Goal: Transaction & Acquisition: Purchase product/service

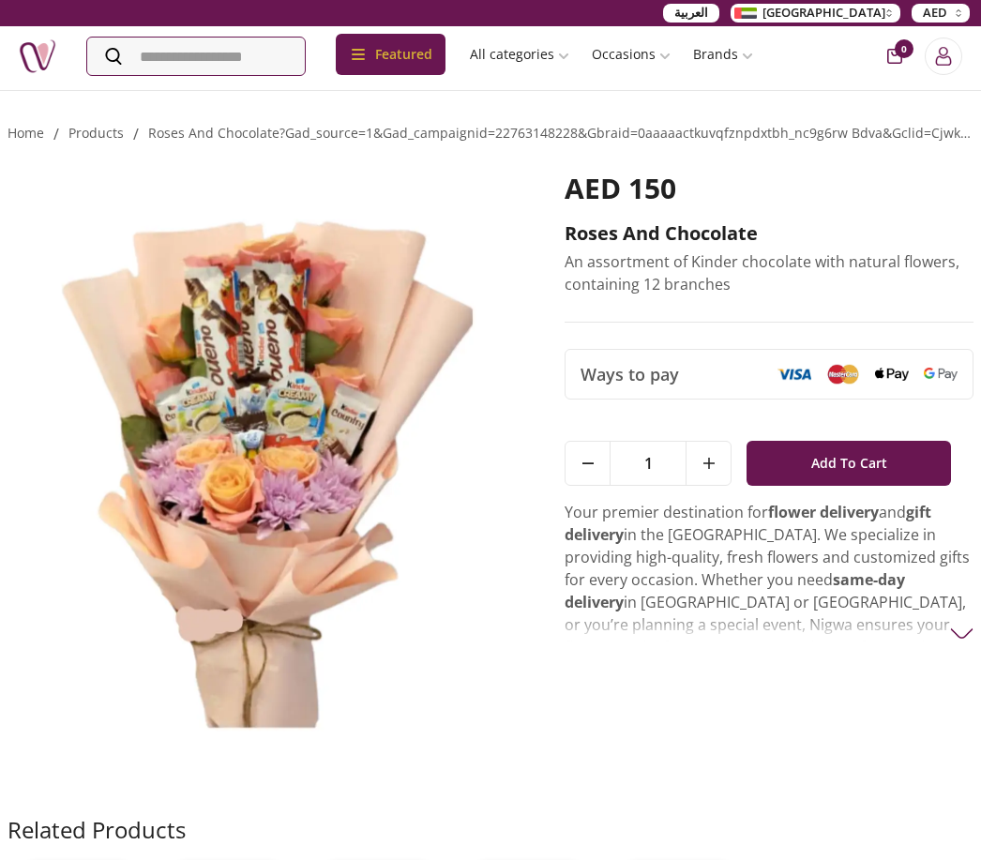
click at [446, 677] on img at bounding box center [268, 472] width 520 height 601
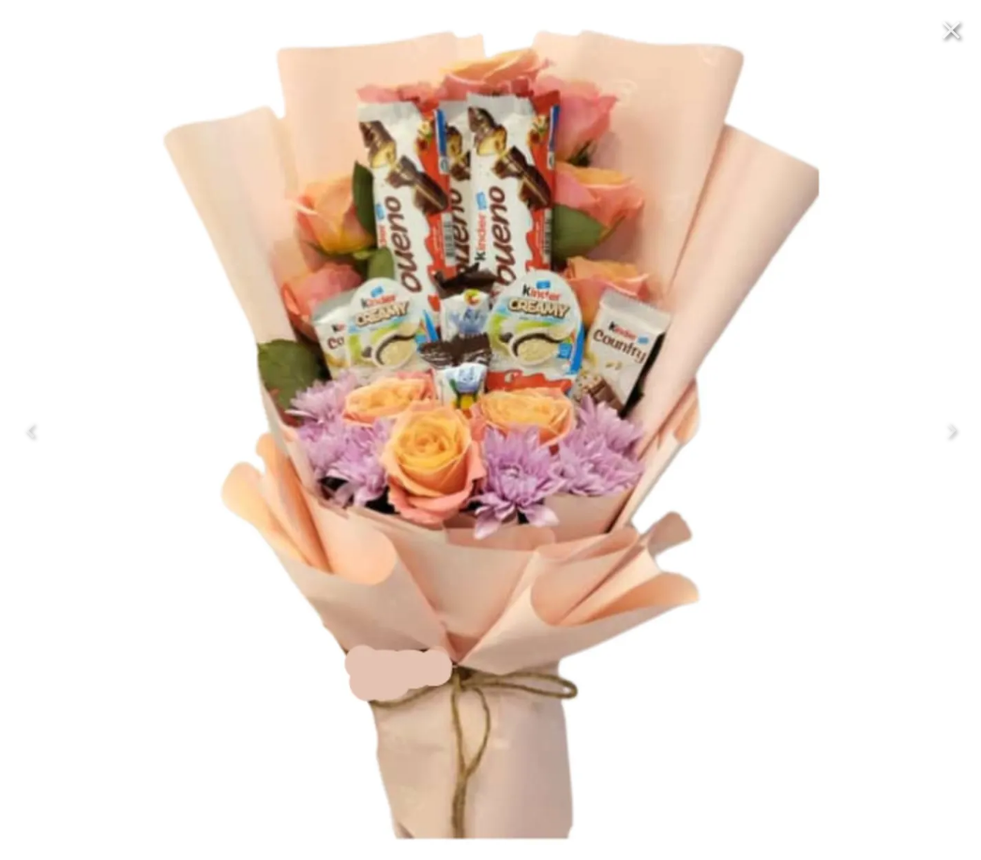
click at [954, 38] on icon "Close" at bounding box center [951, 30] width 30 height 30
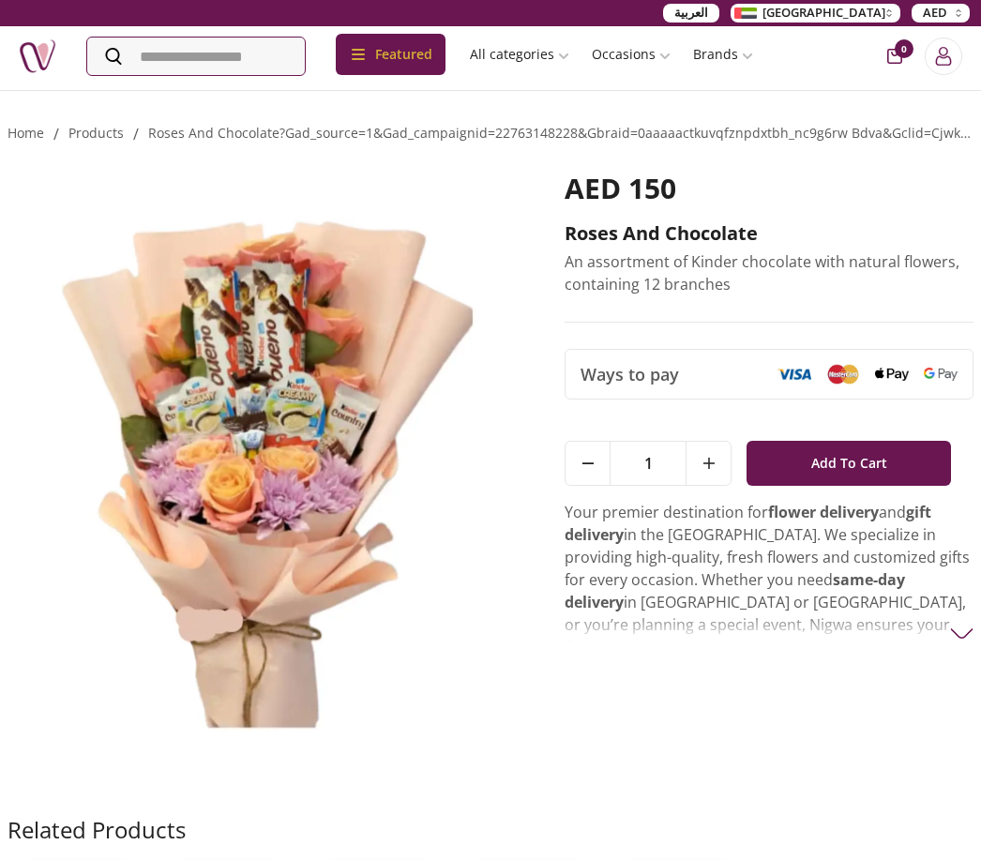
click at [99, 138] on link "products" at bounding box center [95, 133] width 55 height 18
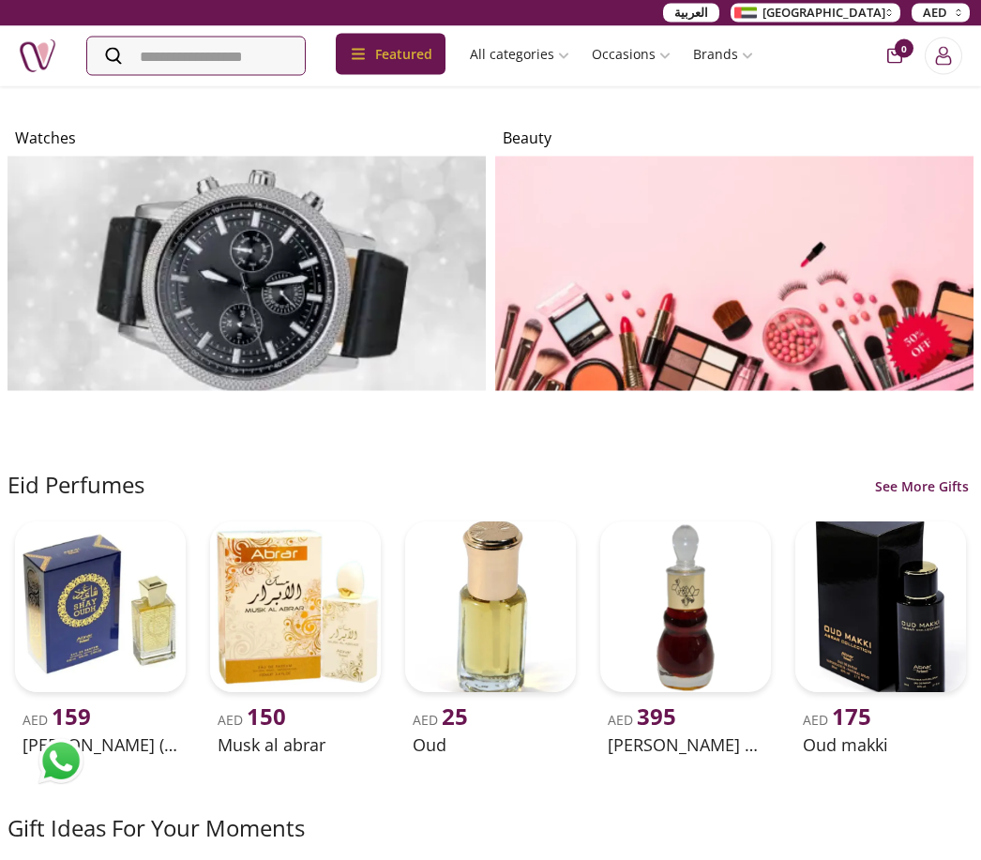
scroll to position [1467, 0]
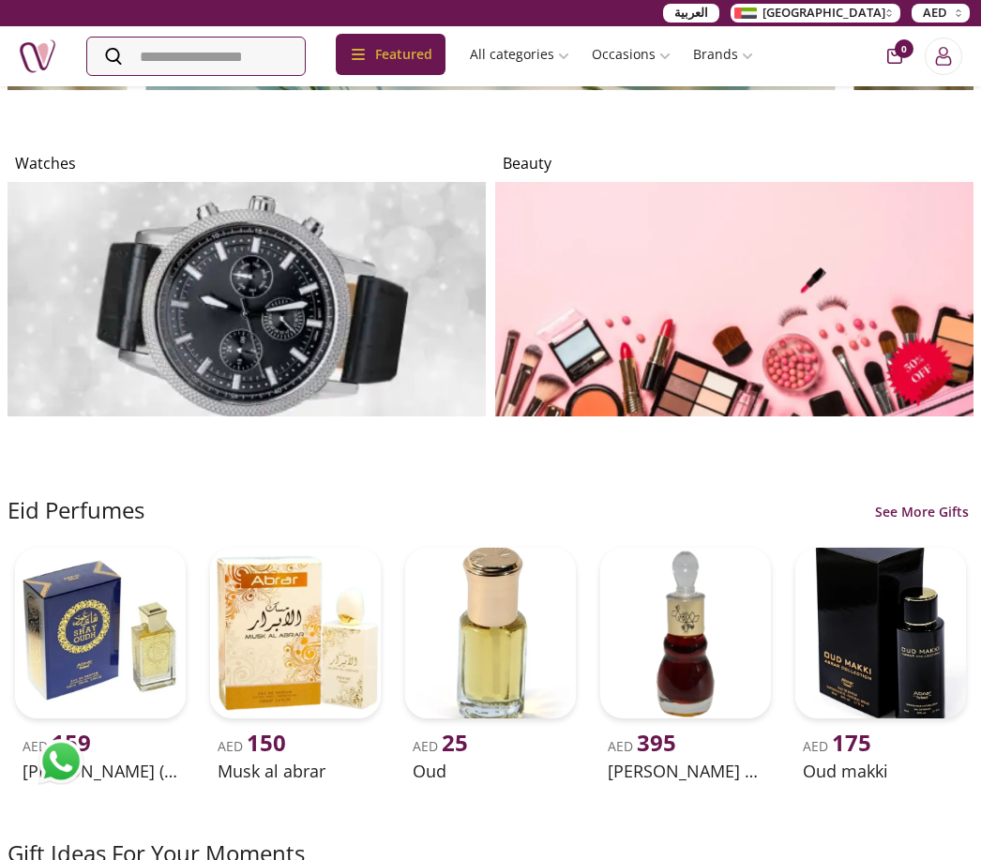
click at [921, 297] on img at bounding box center [734, 299] width 479 height 235
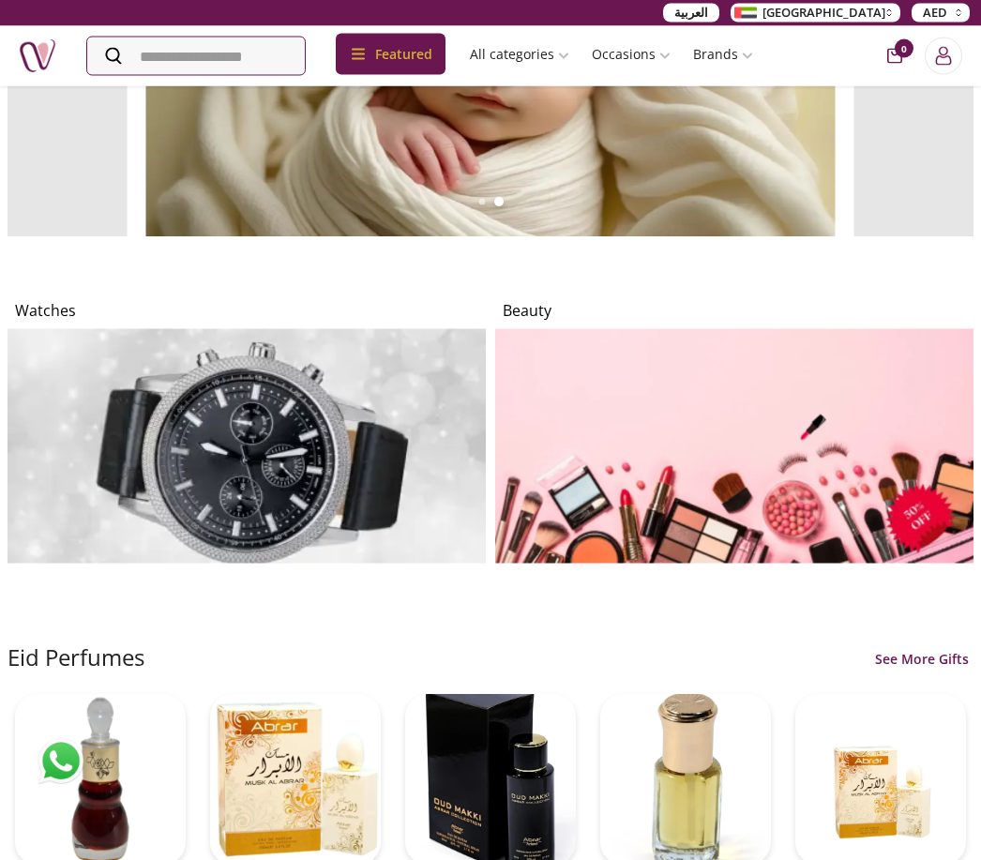
scroll to position [1321, 0]
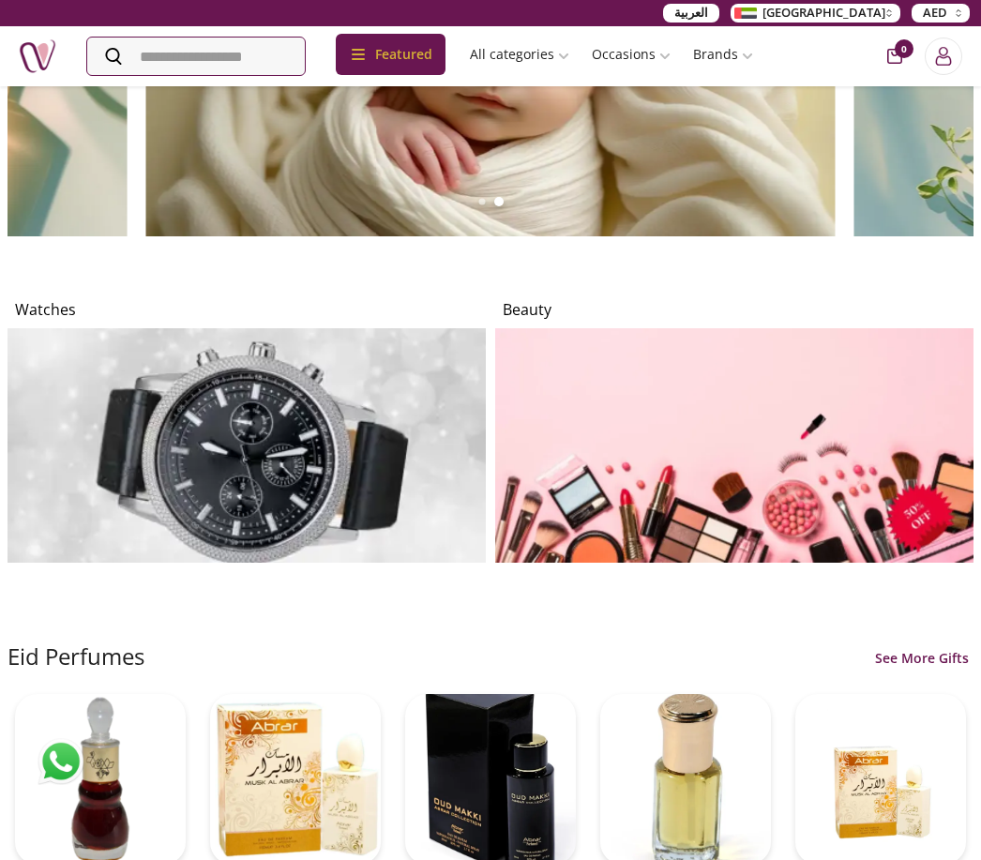
click at [405, 485] on img at bounding box center [247, 445] width 479 height 235
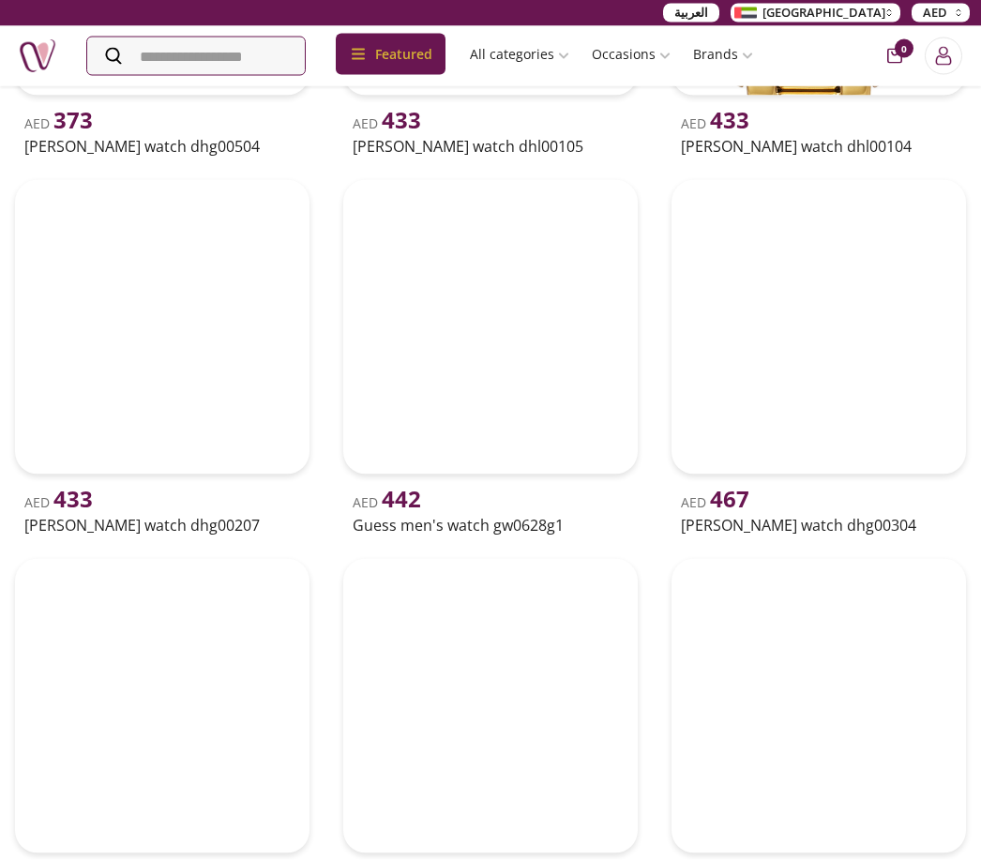
scroll to position [996, 0]
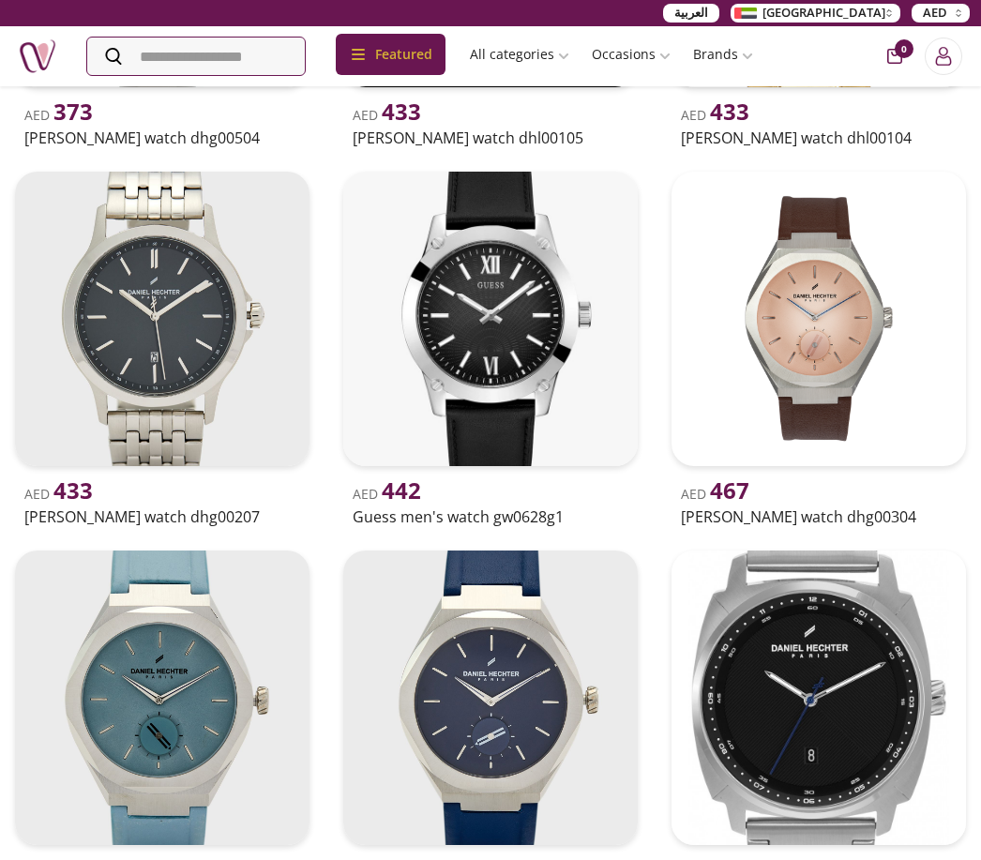
click at [490, 323] on img at bounding box center [490, 319] width 295 height 295
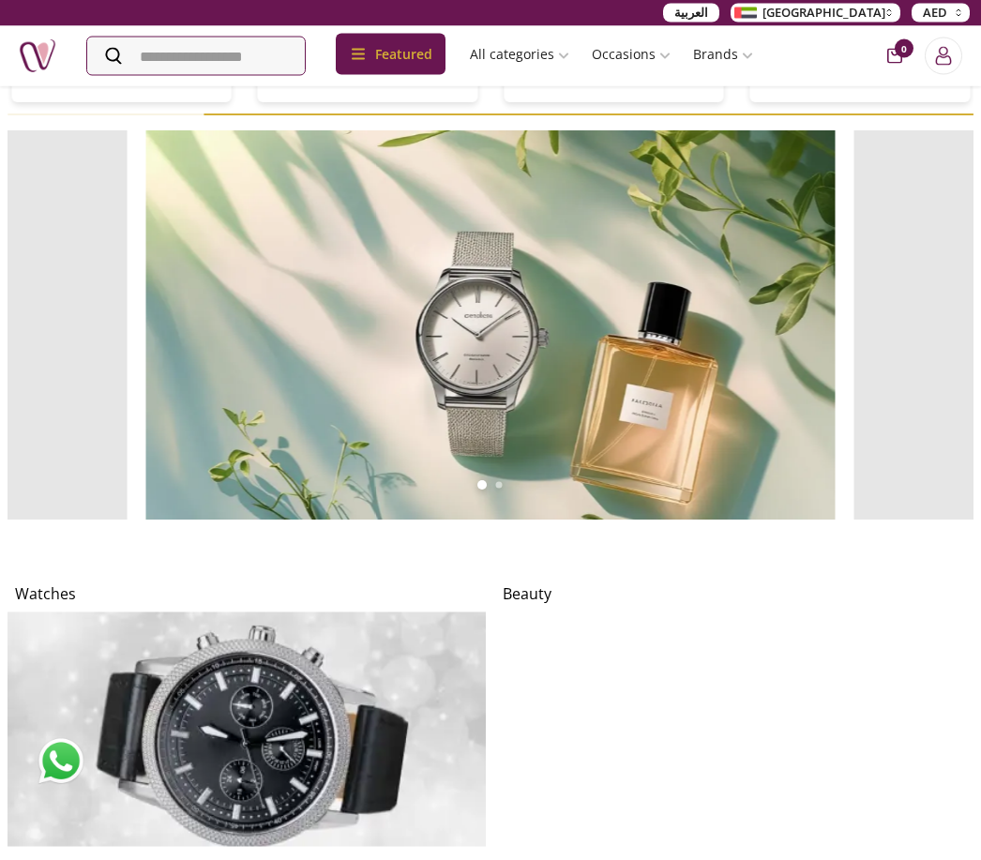
scroll to position [1038, 0]
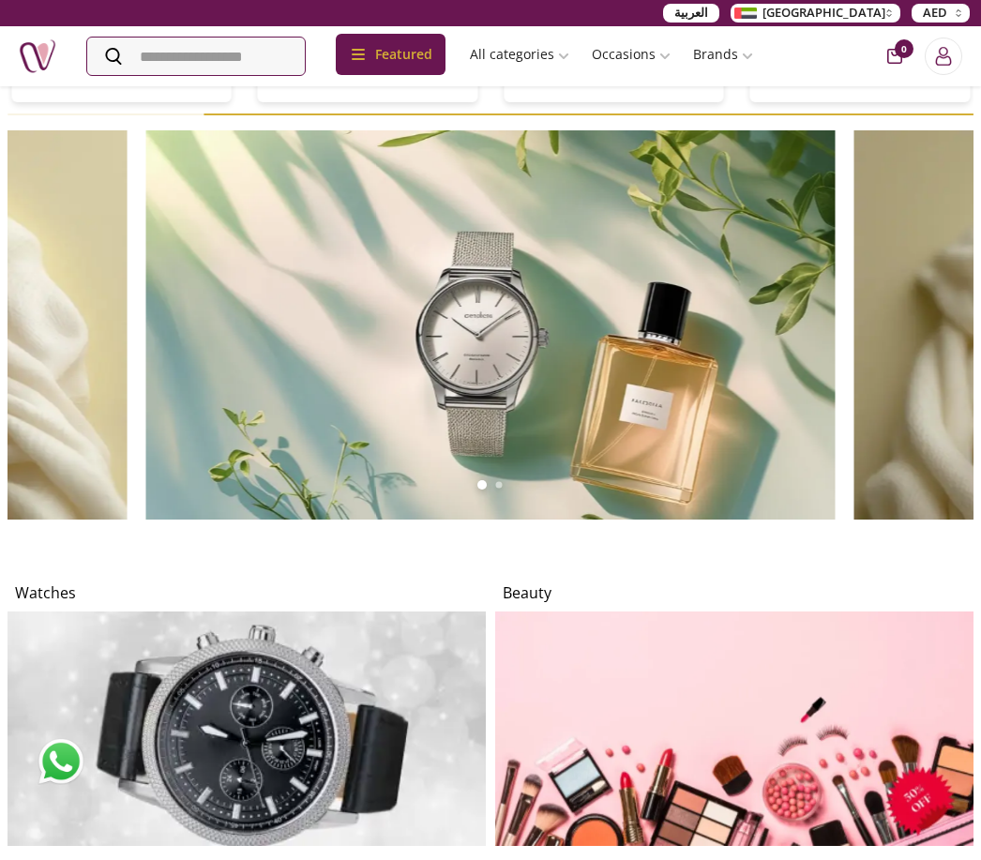
click at [761, 337] on img at bounding box center [491, 324] width 690 height 389
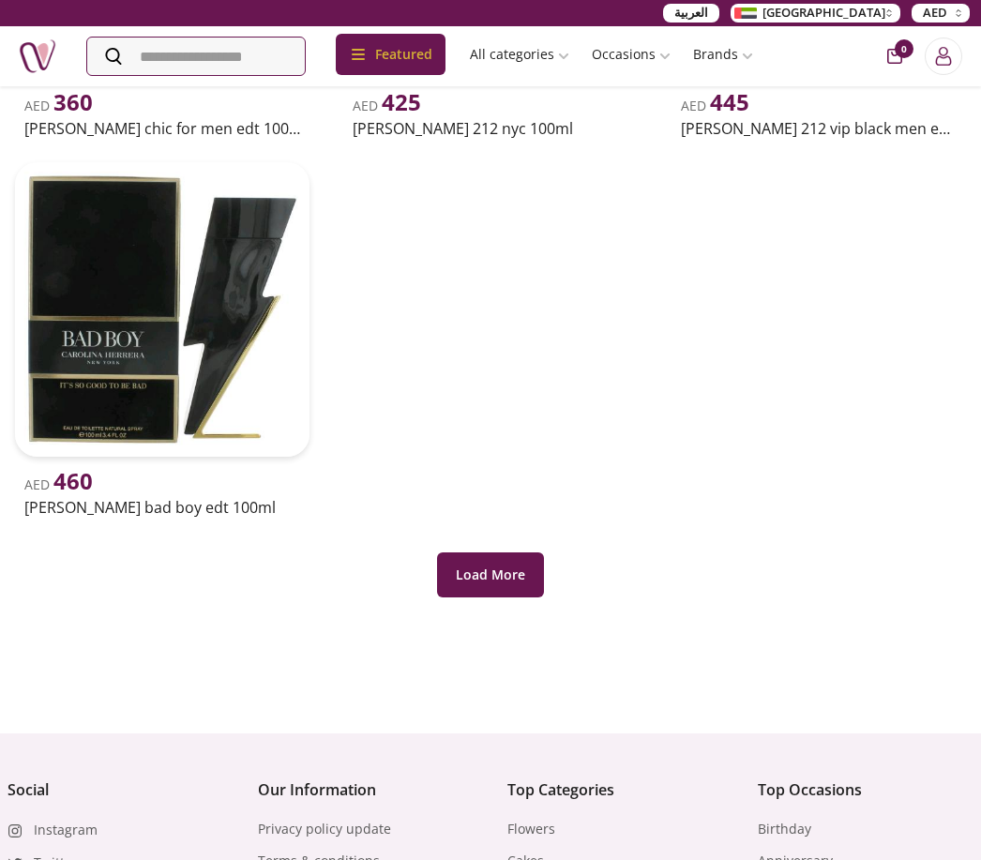
scroll to position [1104, 0]
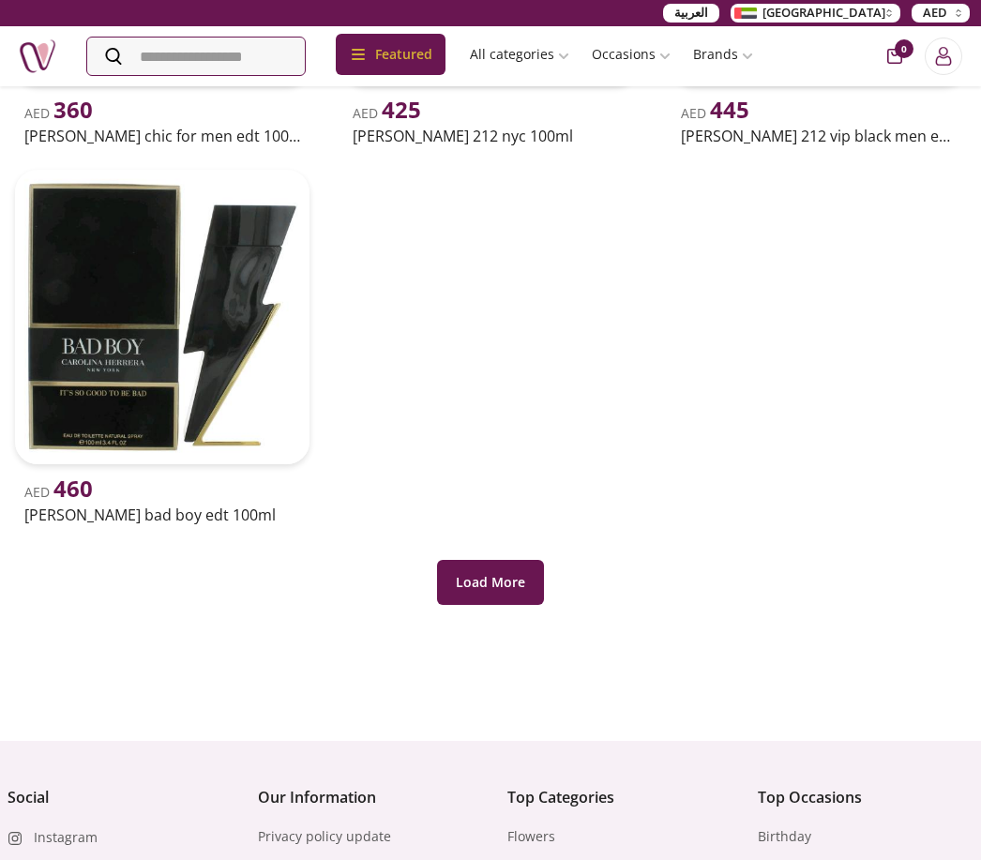
click at [513, 598] on button "Load More" at bounding box center [490, 582] width 107 height 45
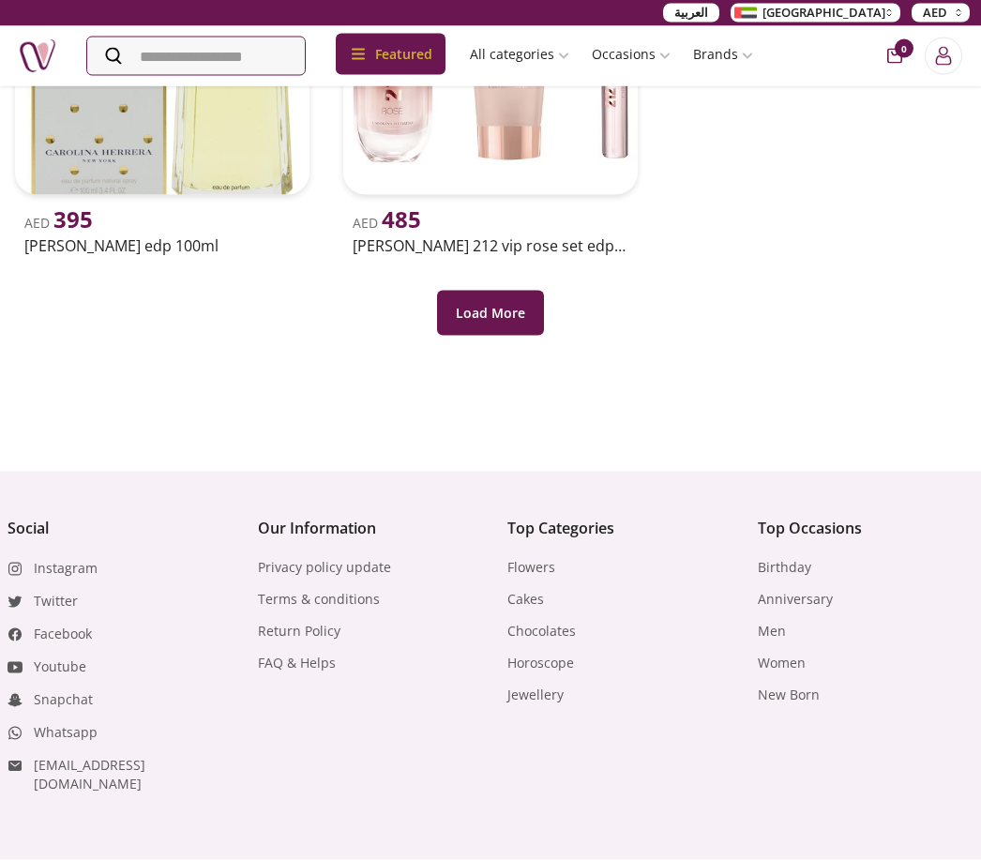
scroll to position [2512, 0]
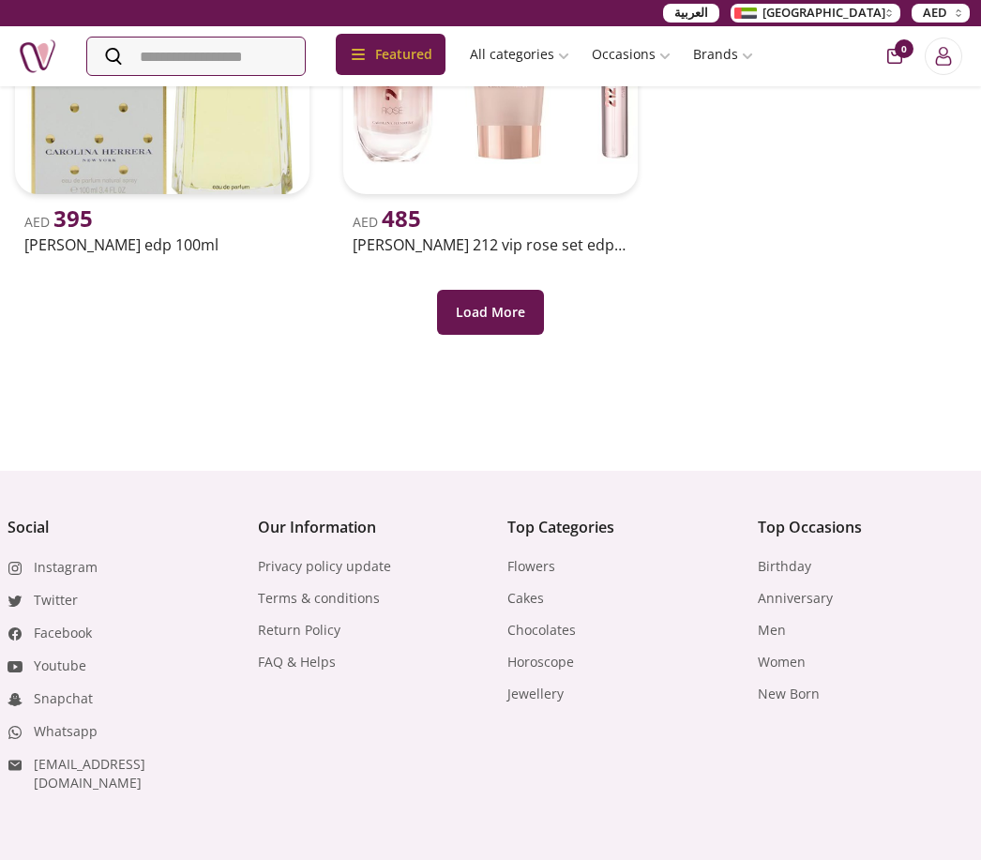
click at [490, 317] on button "Load More" at bounding box center [490, 312] width 107 height 45
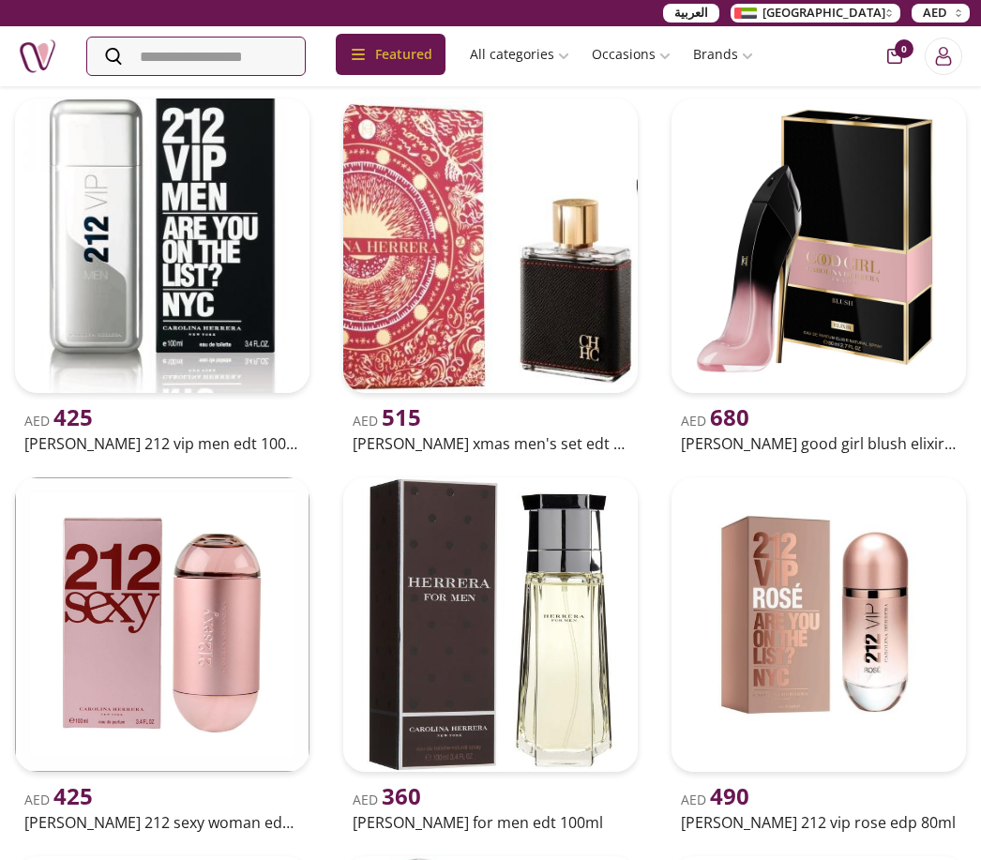
scroll to position [0, 0]
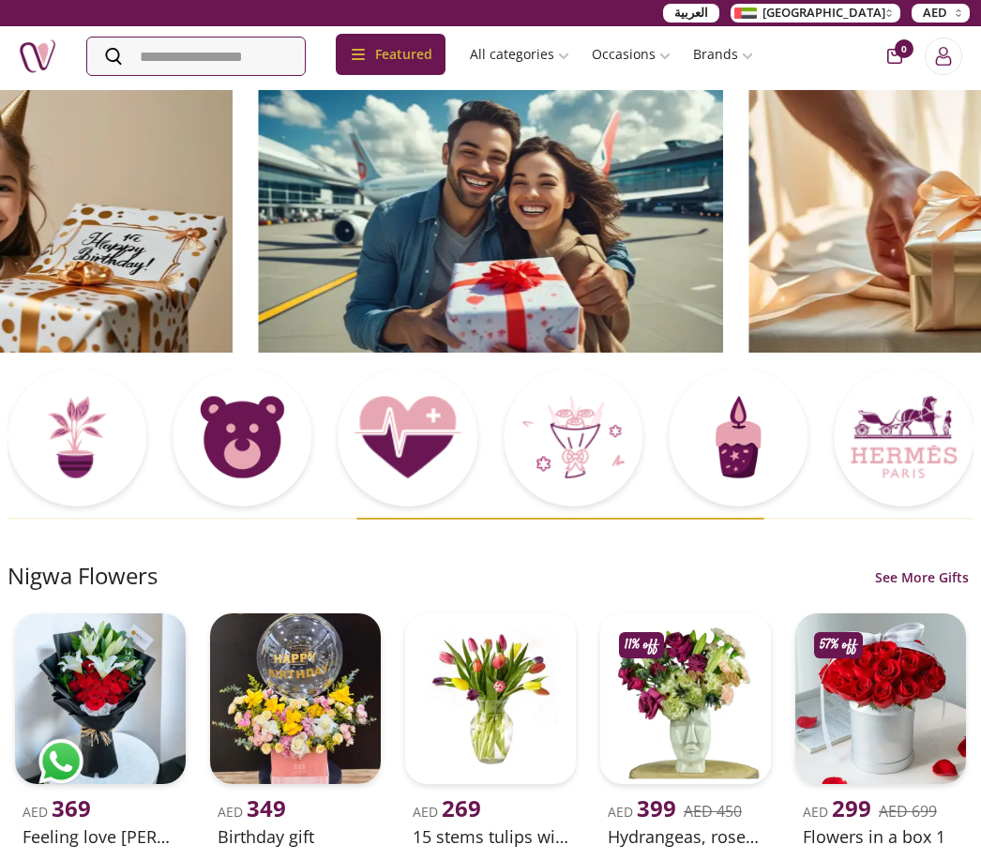
click at [905, 437] on icon at bounding box center [905, 437] width 0 height 0
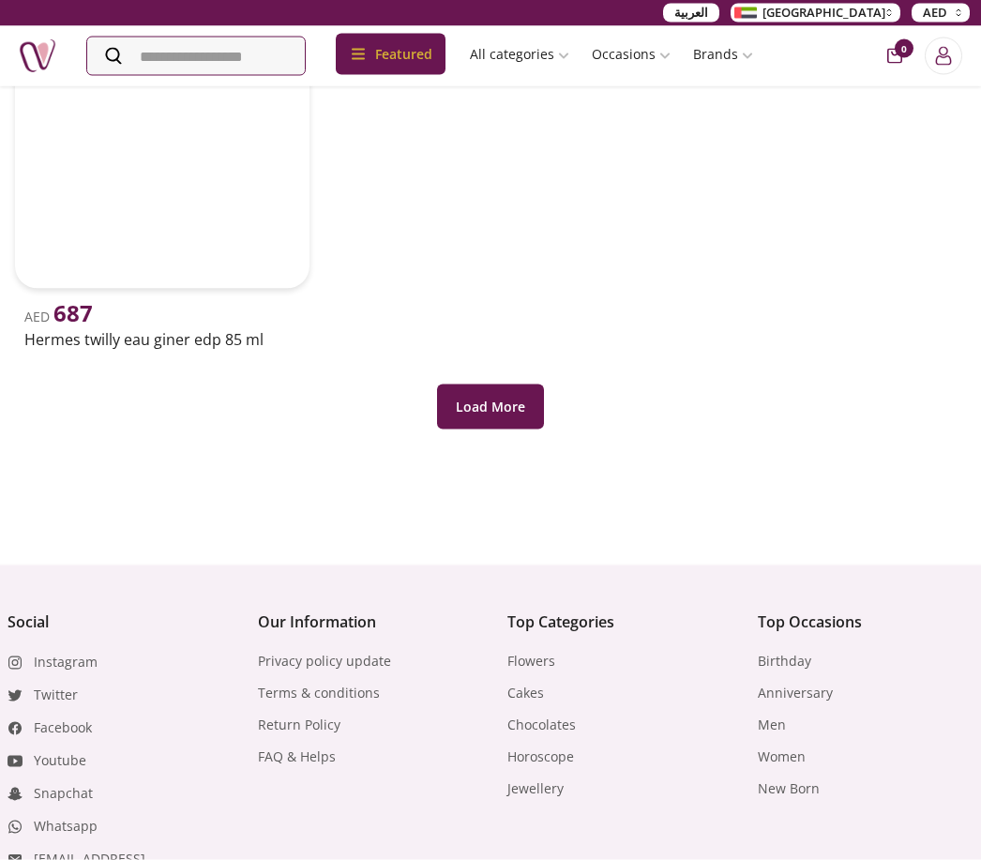
scroll to position [1281, 0]
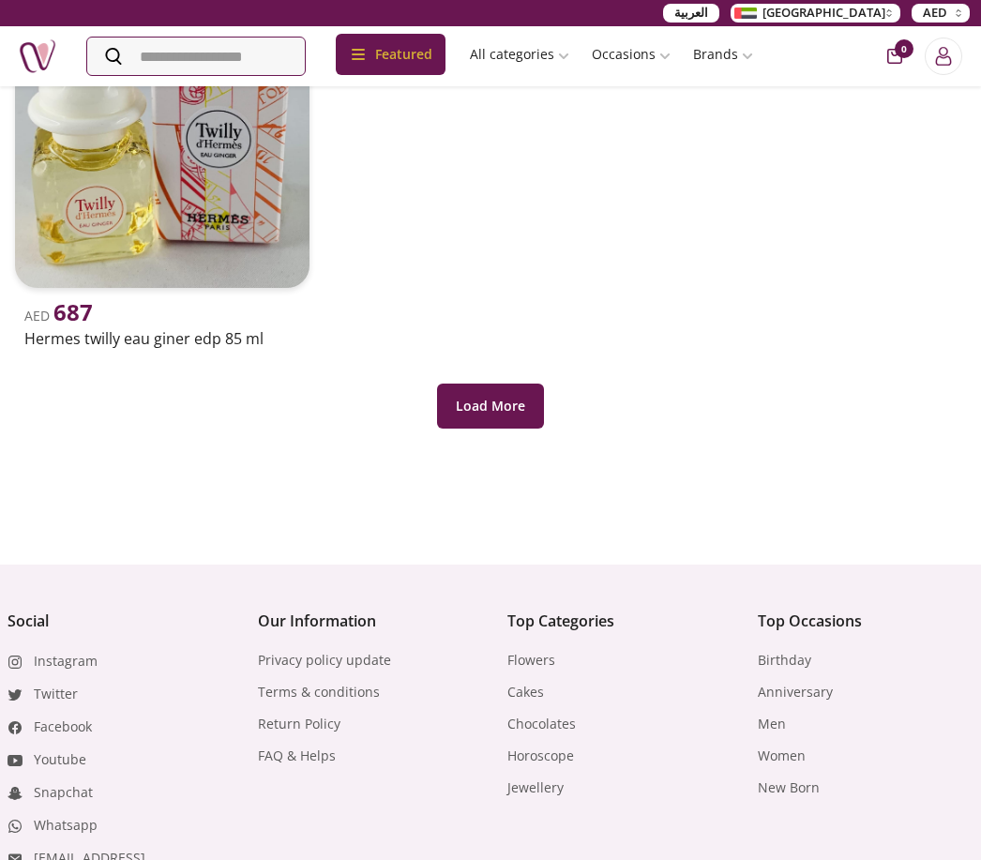
click at [527, 403] on button "Load More" at bounding box center [490, 406] width 107 height 45
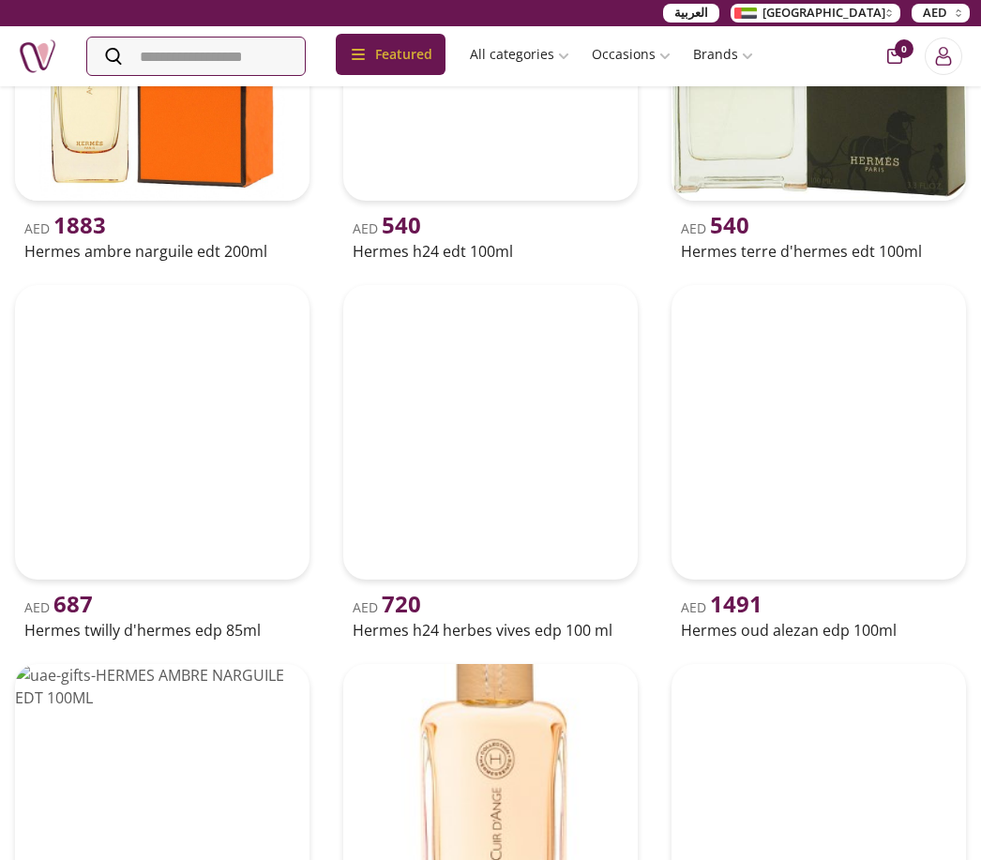
scroll to position [0, 0]
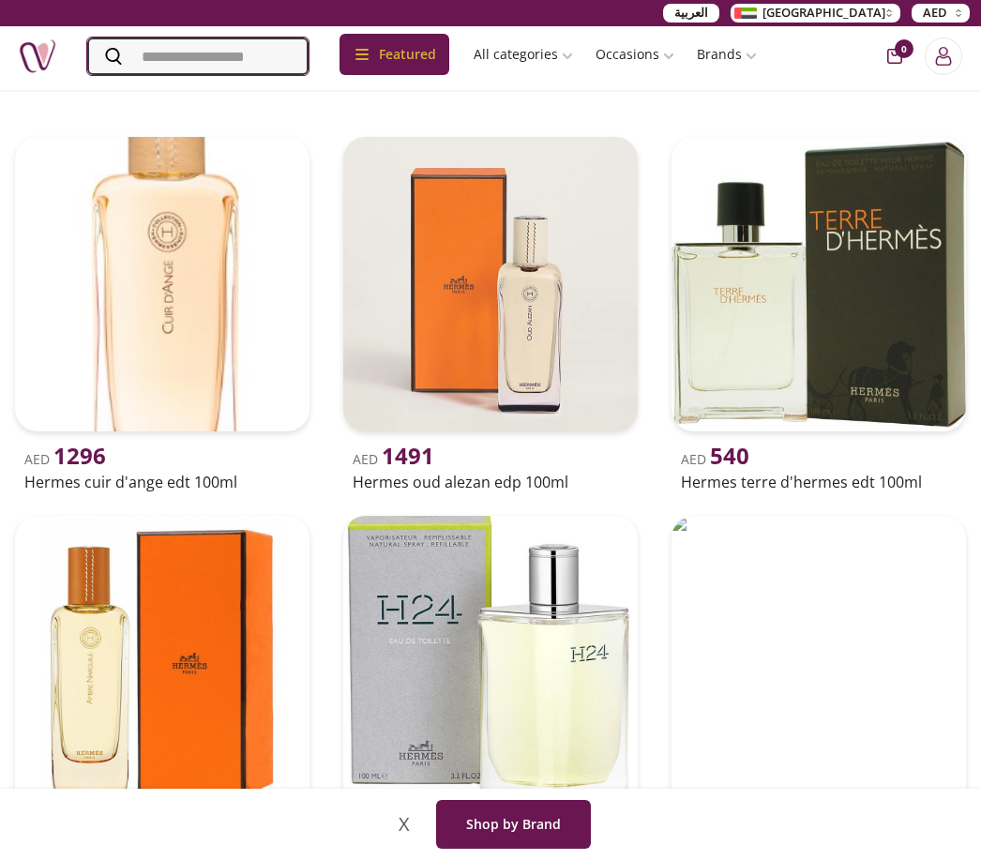
click at [217, 70] on input "Search" at bounding box center [197, 57] width 221 height 38
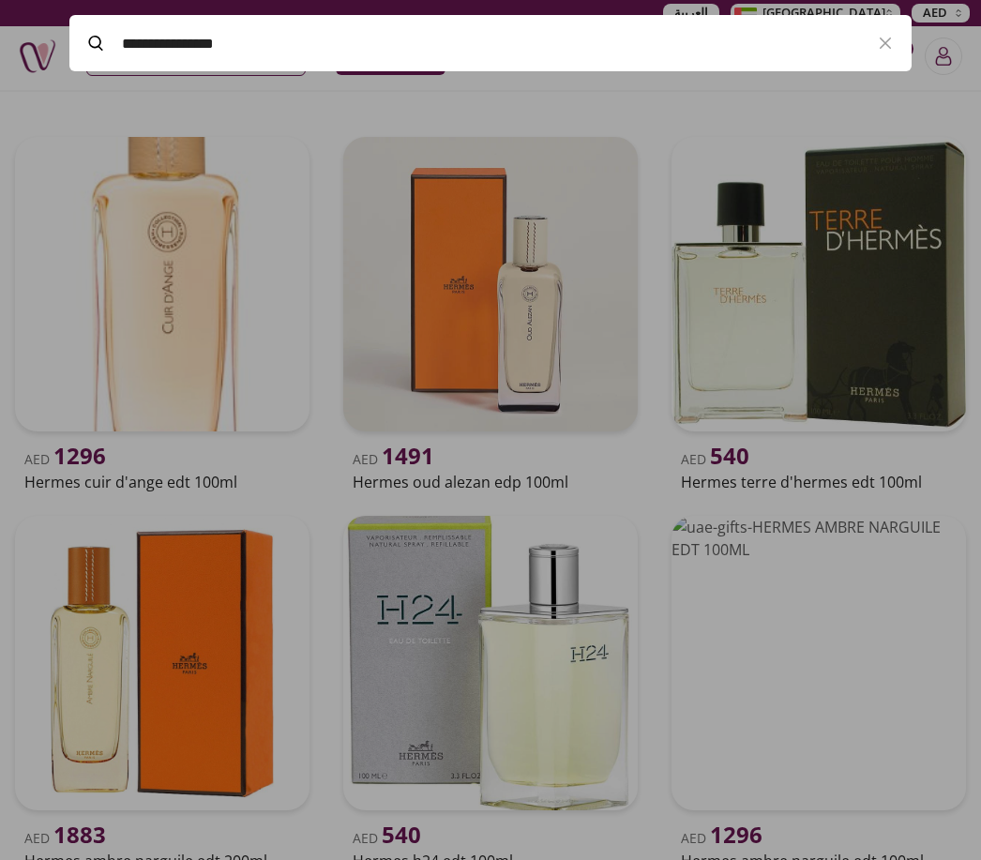
click at [561, 38] on input "**********" at bounding box center [491, 43] width 738 height 53
click at [660, 145] on div at bounding box center [490, 430] width 981 height 860
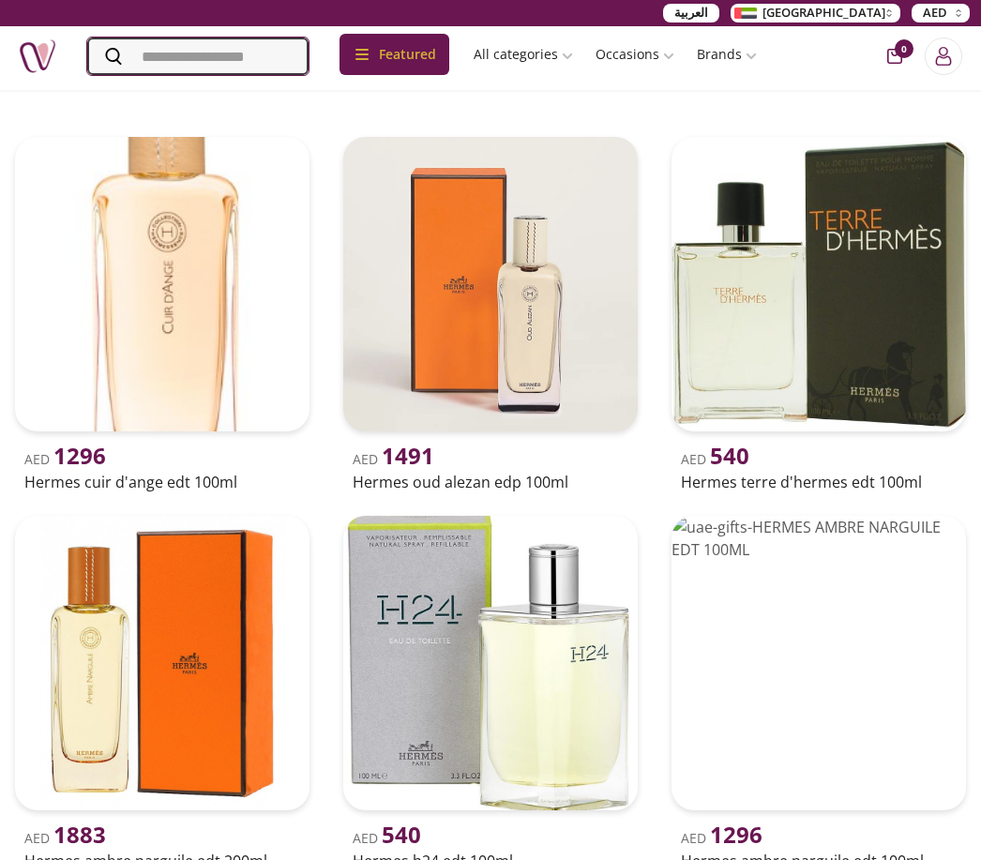
click at [230, 62] on input "Search" at bounding box center [197, 57] width 221 height 38
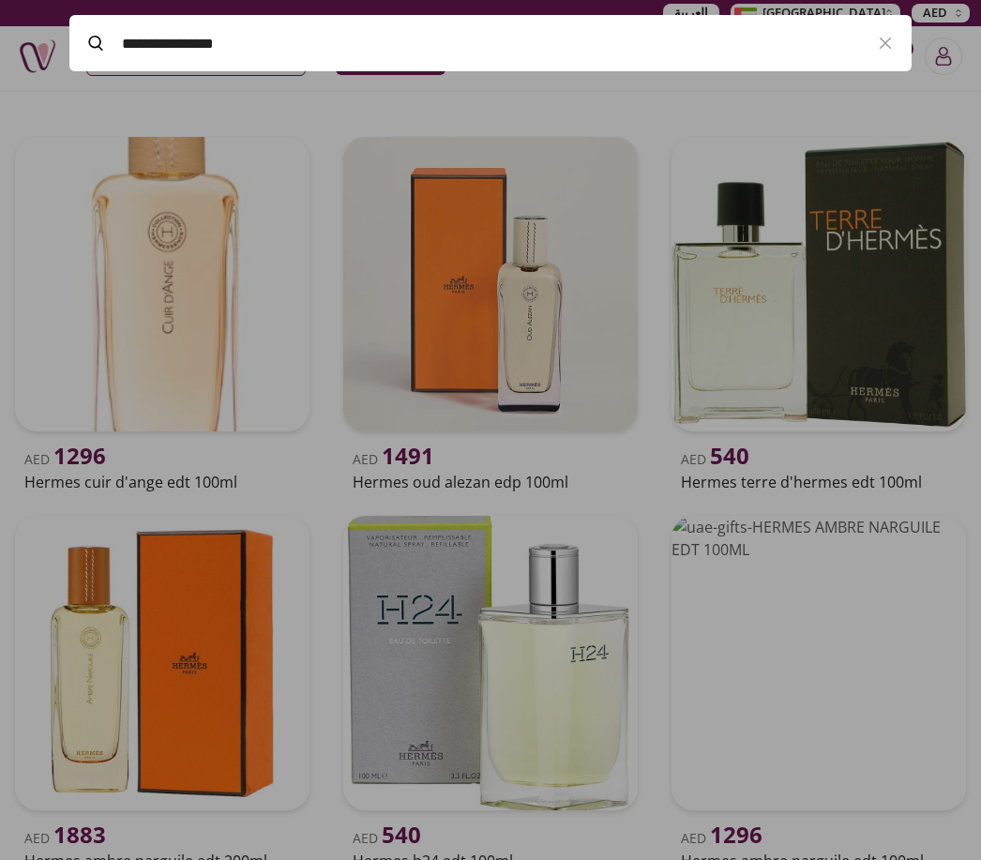
click at [749, 207] on div at bounding box center [490, 430] width 981 height 860
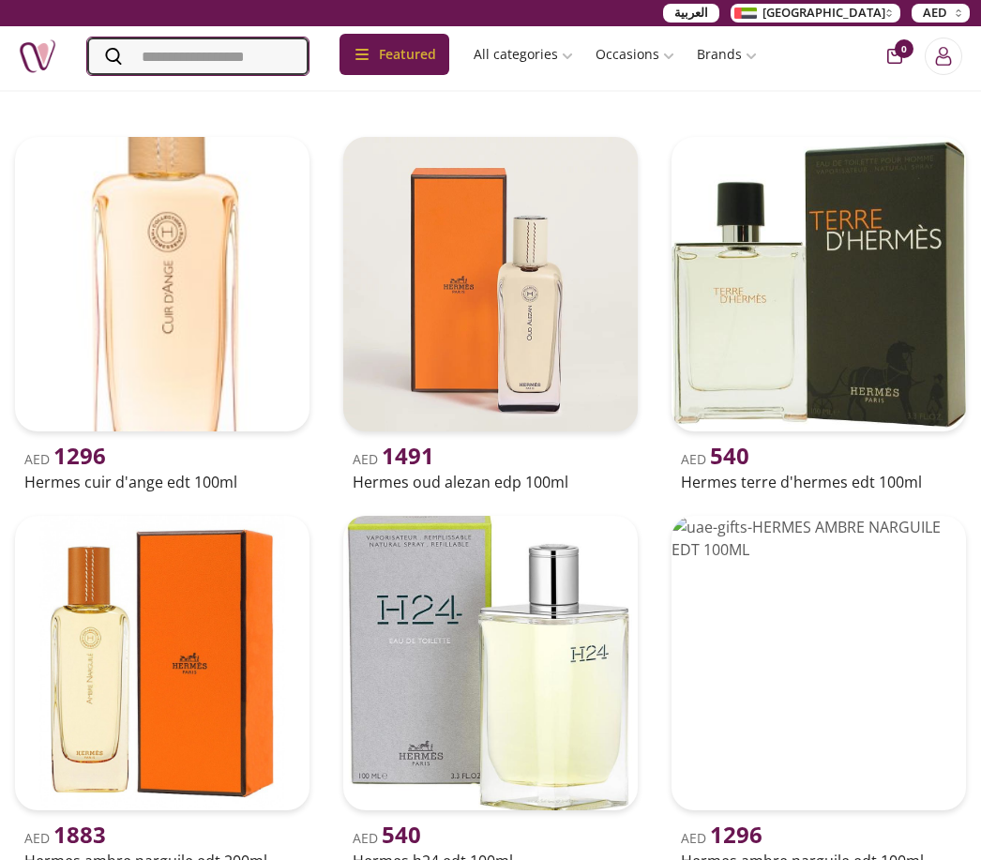
click at [295, 46] on input "Search" at bounding box center [197, 57] width 221 height 38
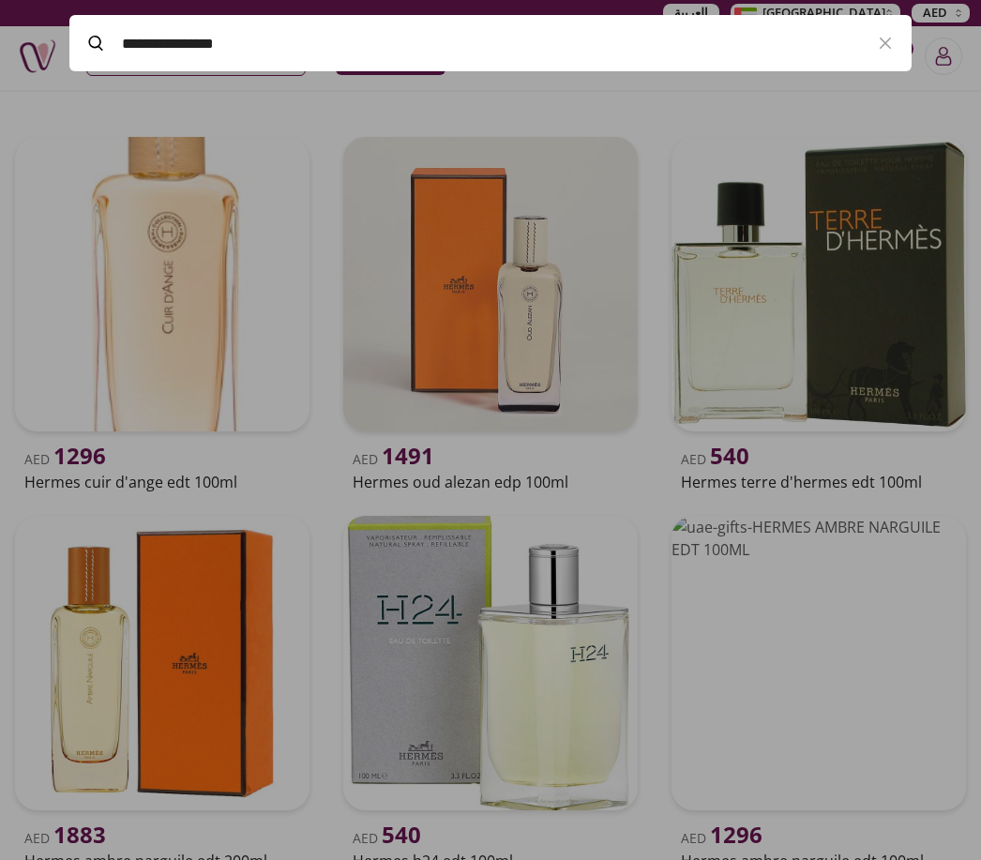
click at [807, 211] on div at bounding box center [490, 430] width 981 height 860
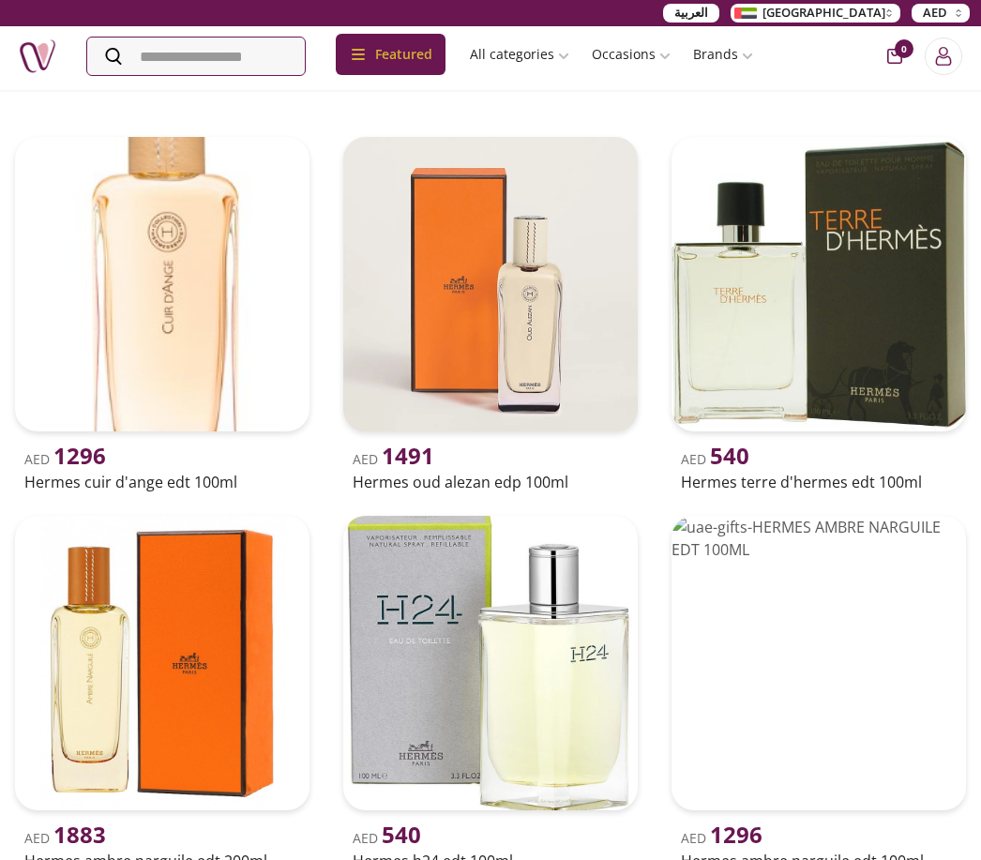
click at [768, 168] on link "Kids" at bounding box center [780, 187] width 228 height 39
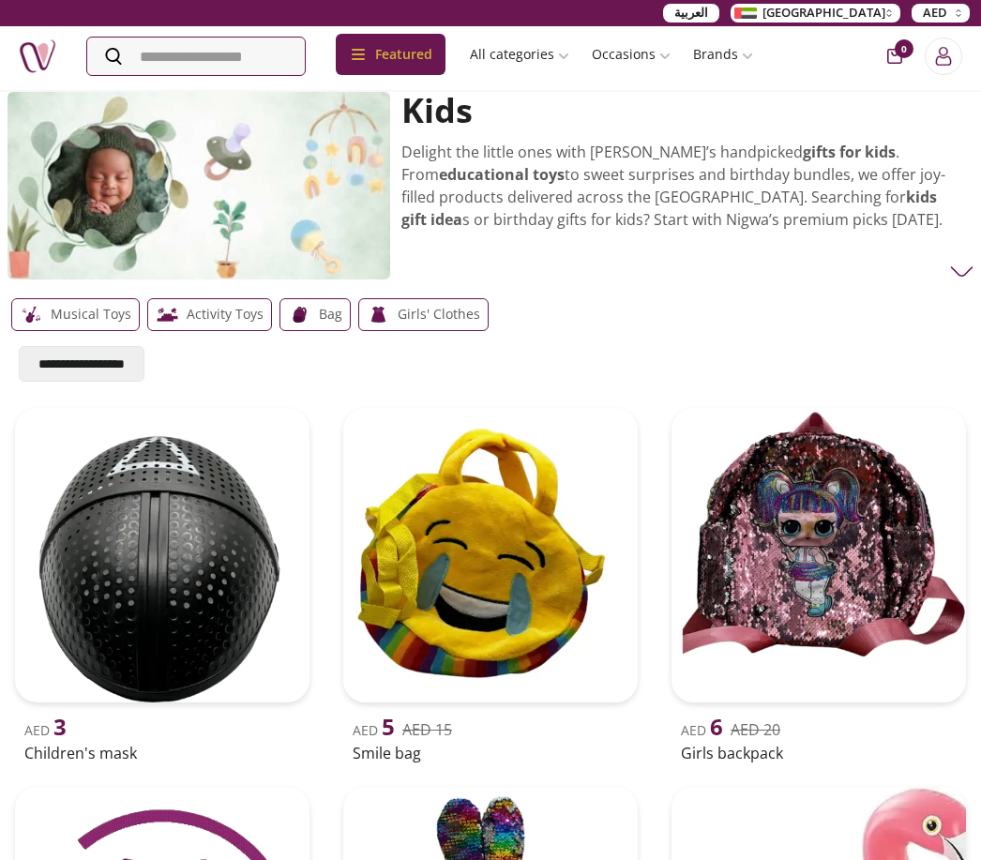
click at [744, 558] on img at bounding box center [819, 555] width 295 height 295
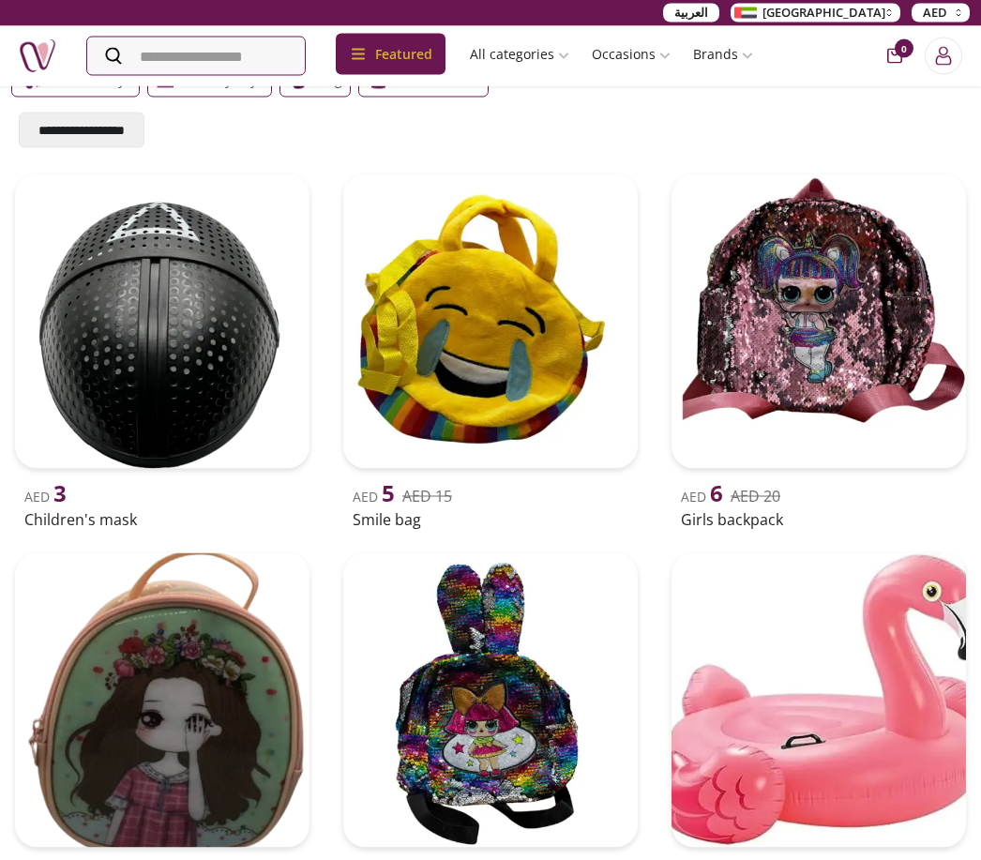
scroll to position [235, 0]
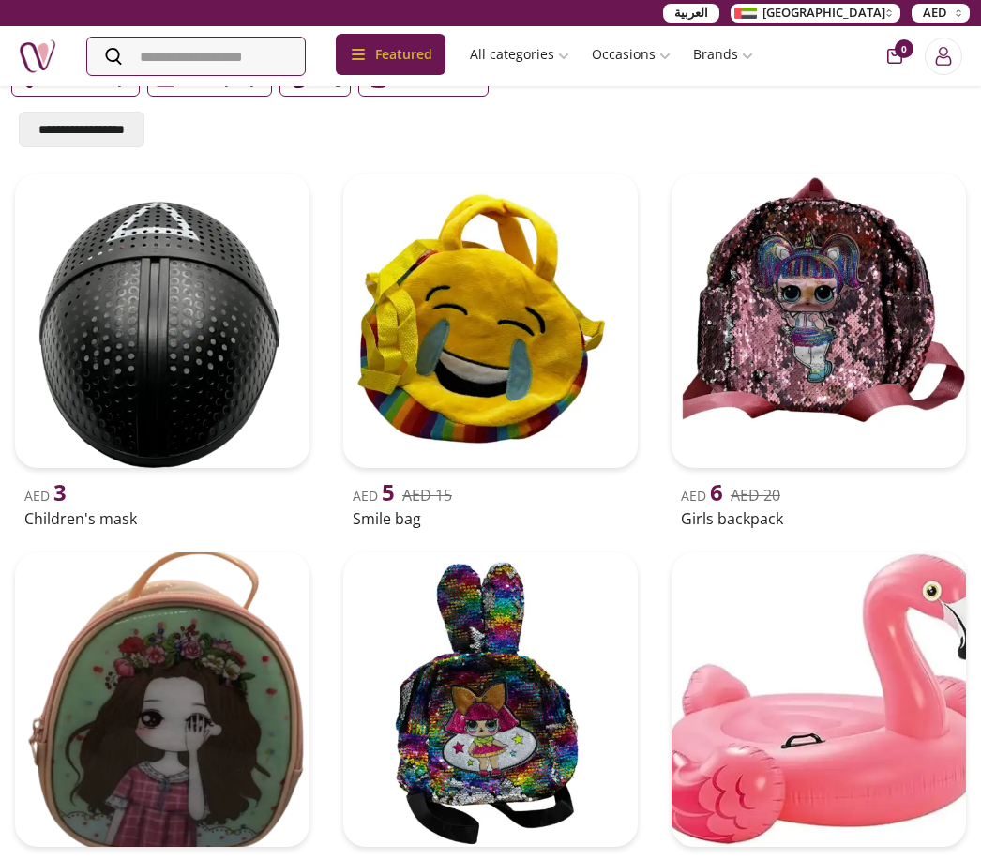
click at [557, 129] on link "Souvenirs" at bounding box center [553, 148] width 228 height 39
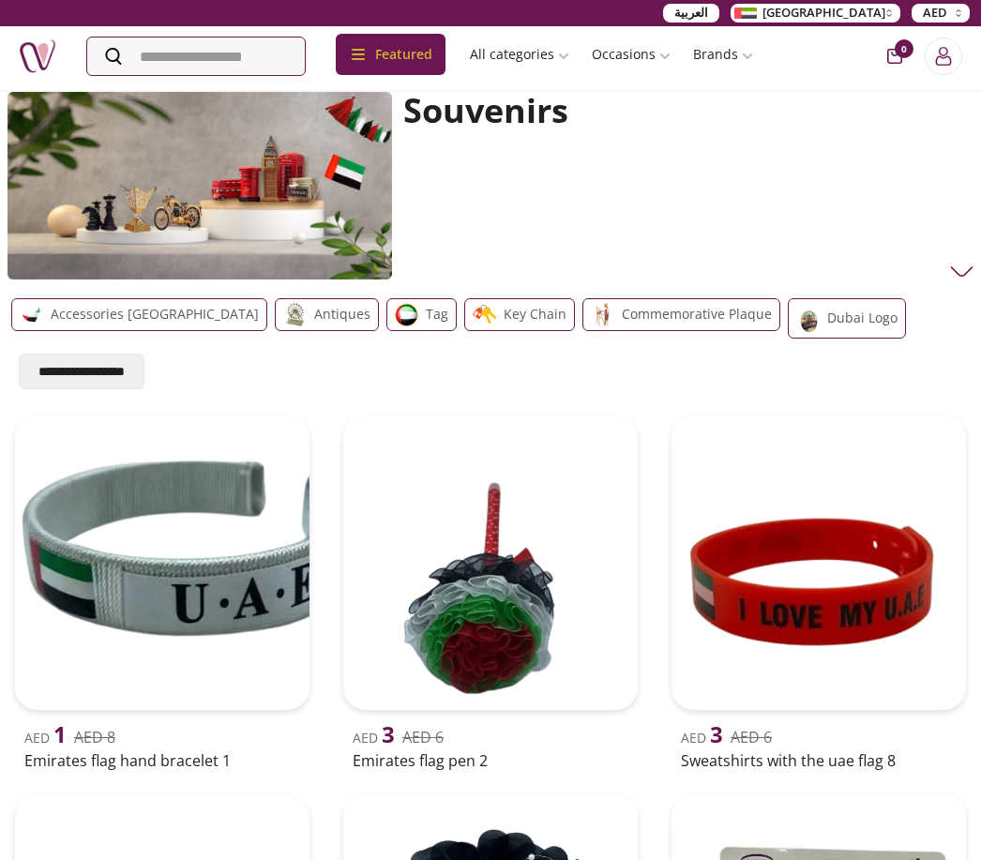
click at [540, 329] on link "Flower" at bounding box center [553, 345] width 228 height 39
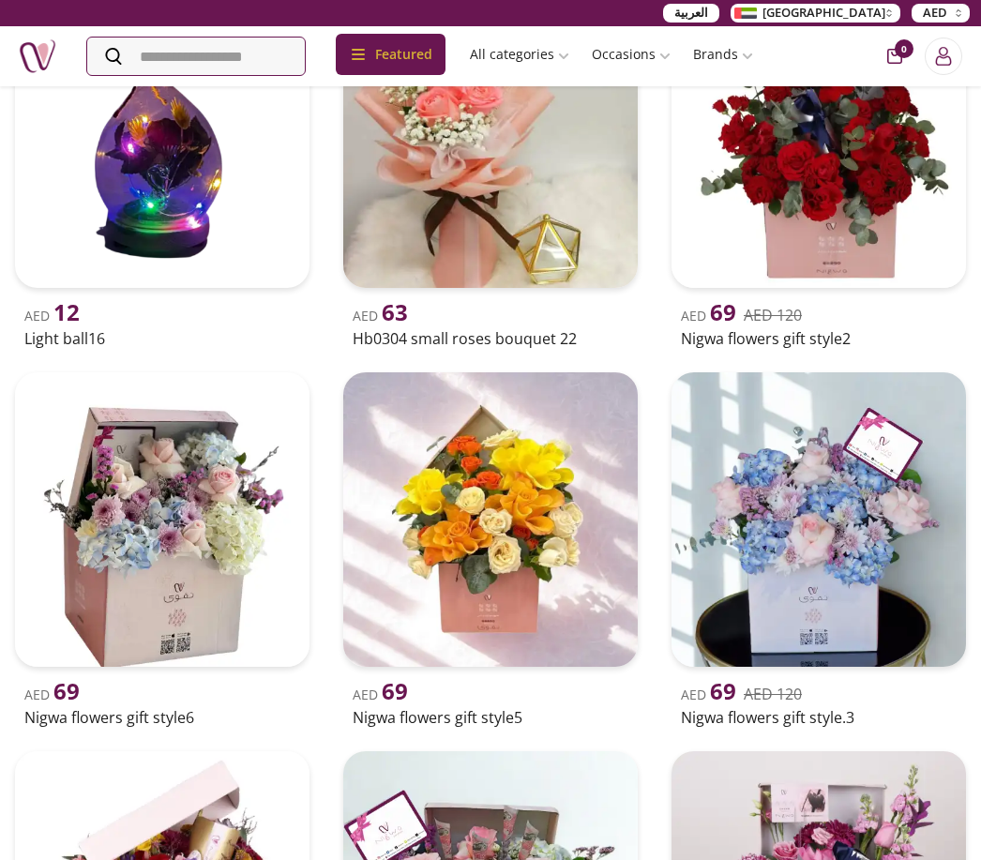
scroll to position [387, 0]
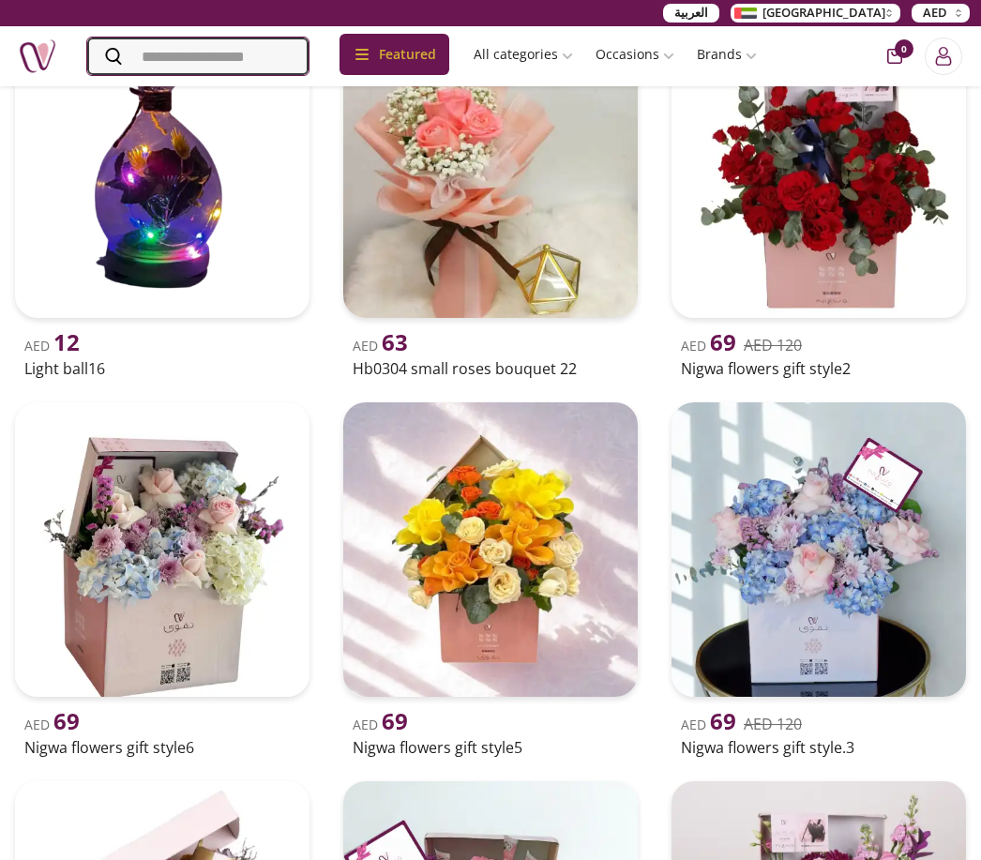
click at [268, 52] on input "Search" at bounding box center [197, 57] width 221 height 38
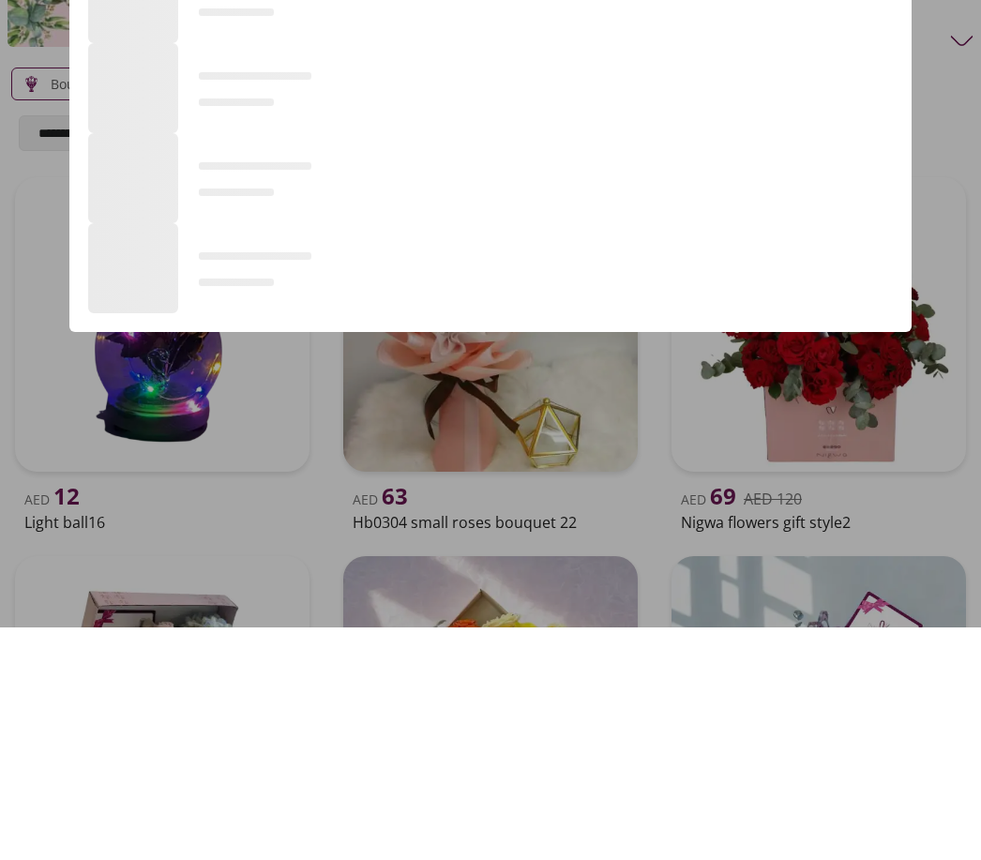
scroll to position [0, 0]
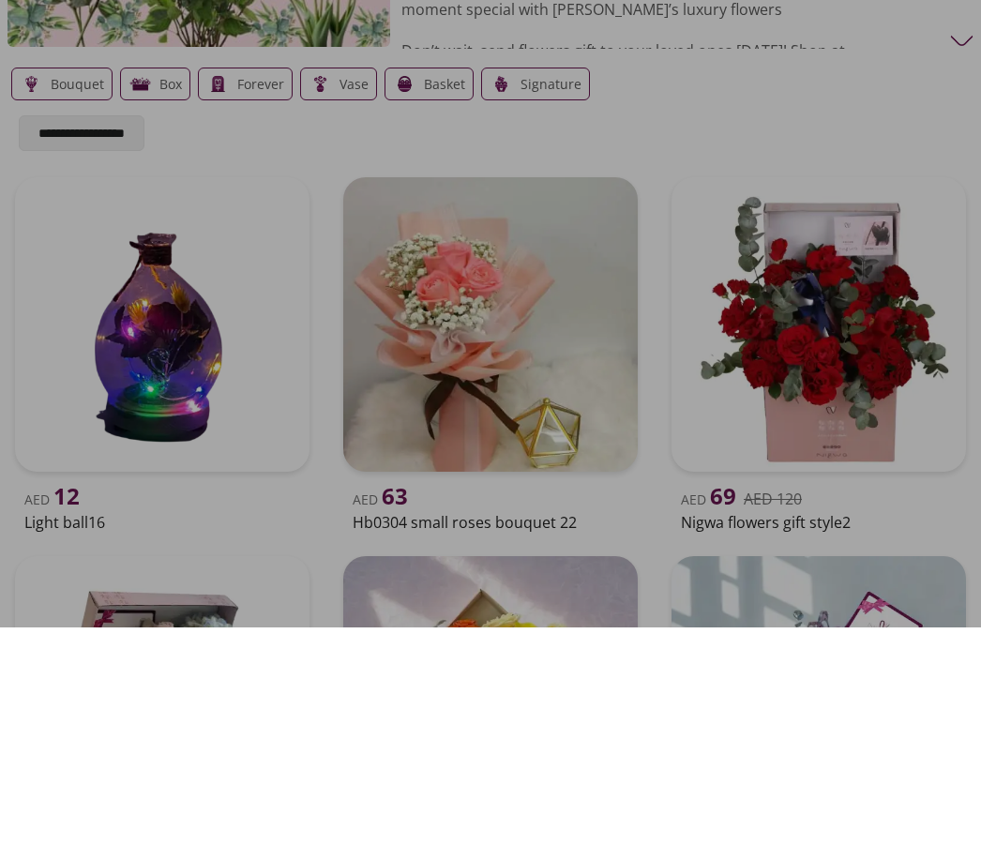
type input "**********"
click at [358, 118] on div at bounding box center [490, 430] width 981 height 860
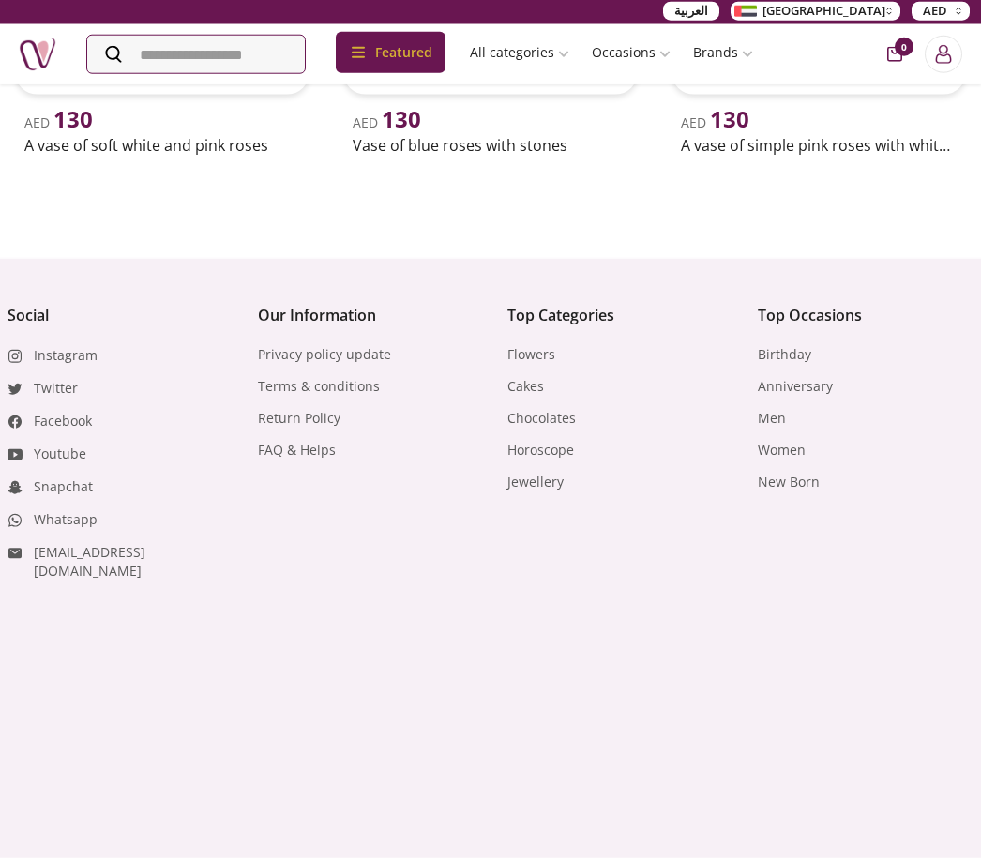
scroll to position [6313, 0]
